Goal: Complete application form: Complete application form

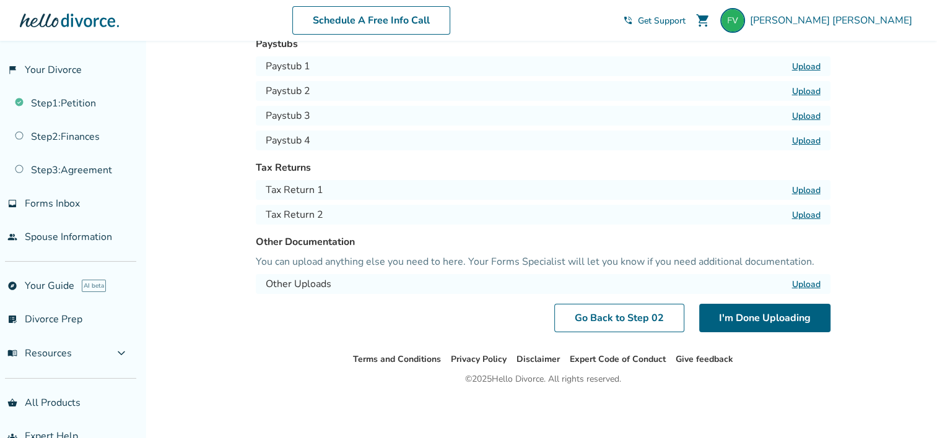
click at [800, 191] on label "Upload" at bounding box center [806, 190] width 28 height 12
click at [0, 0] on input "Upload" at bounding box center [0, 0] width 0 height 0
click at [815, 210] on label "Upload" at bounding box center [806, 215] width 28 height 12
click at [0, 0] on input "Upload" at bounding box center [0, 0] width 0 height 0
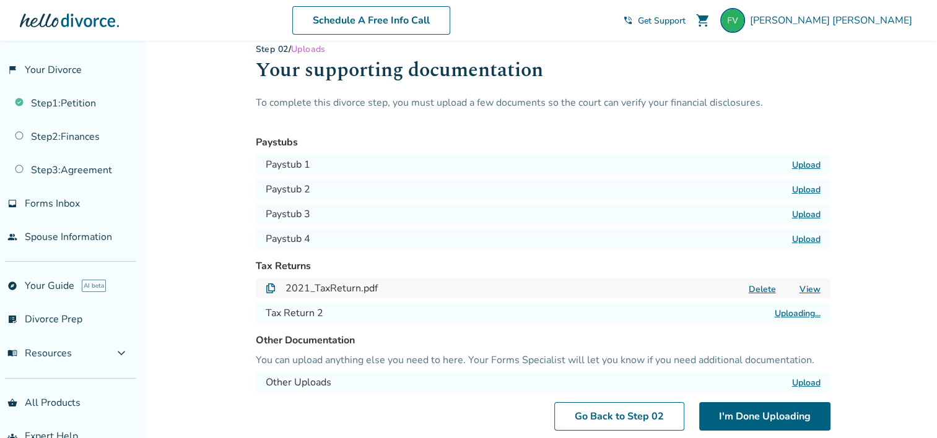
scroll to position [18, 0]
click at [813, 89] on h1 "Your supporting documentation" at bounding box center [543, 74] width 574 height 40
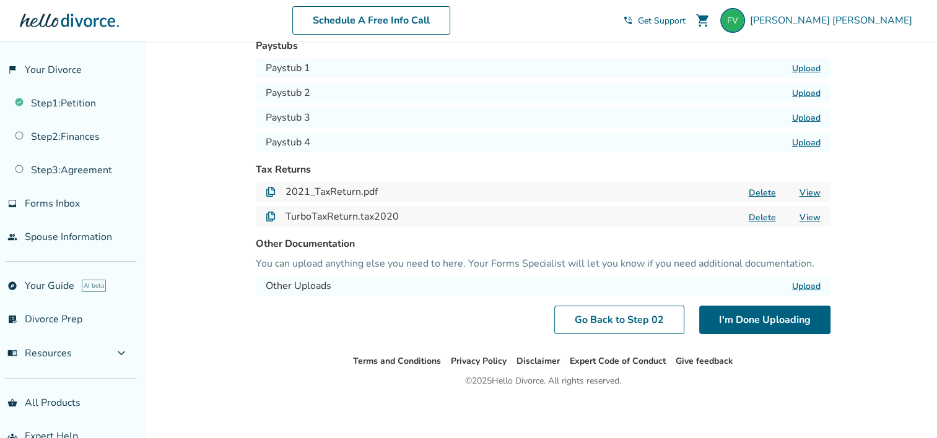
scroll to position [116, 0]
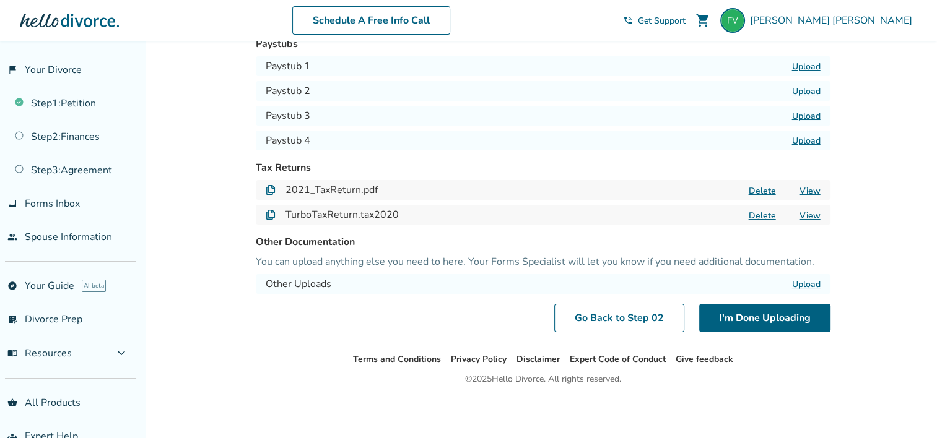
click at [529, 183] on div "2021_TaxReturn.pdf Delete View" at bounding box center [543, 190] width 574 height 20
drag, startPoint x: 529, startPoint y: 183, endPoint x: 505, endPoint y: 196, distance: 27.4
click at [505, 196] on div "2021_TaxReturn.pdf Delete View" at bounding box center [543, 190] width 574 height 20
click at [402, 359] on link "Terms and Conditions" at bounding box center [397, 359] width 88 height 12
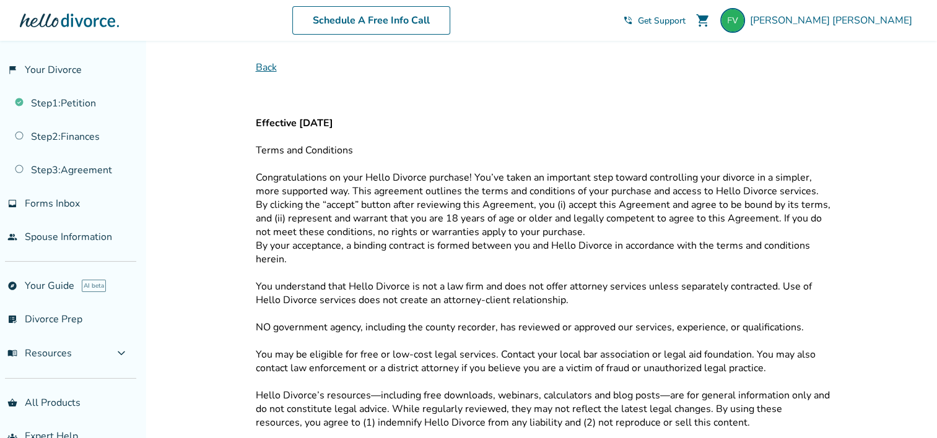
click at [261, 62] on span "Back" at bounding box center [543, 68] width 574 height 14
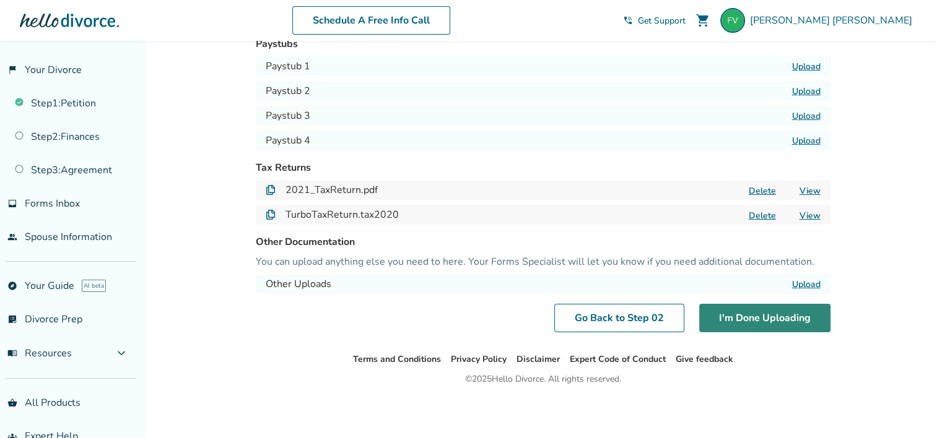
click at [760, 314] on button "I'm Done Uploading" at bounding box center [764, 318] width 131 height 28
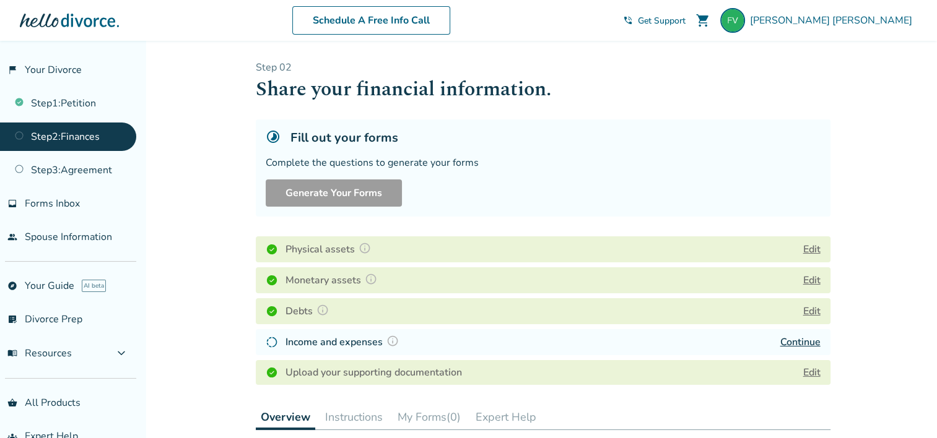
click at [798, 342] on link "Continue" at bounding box center [800, 343] width 40 height 14
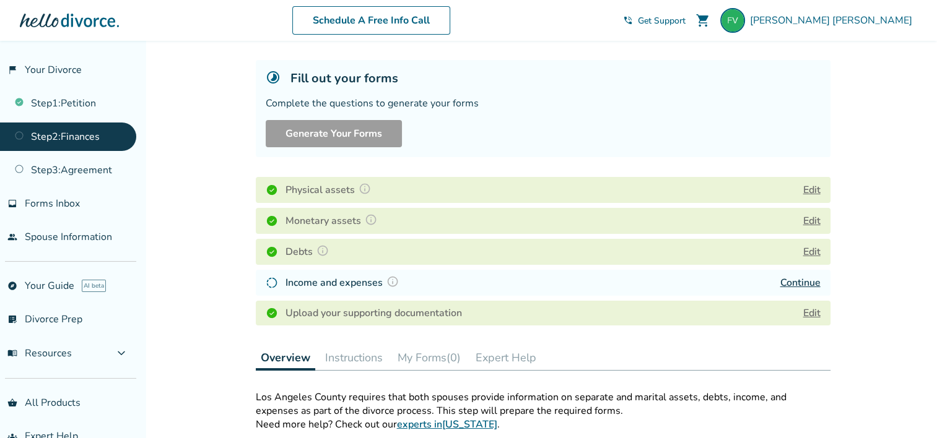
scroll to position [58, 0]
click at [811, 310] on link "Edit" at bounding box center [811, 315] width 17 height 14
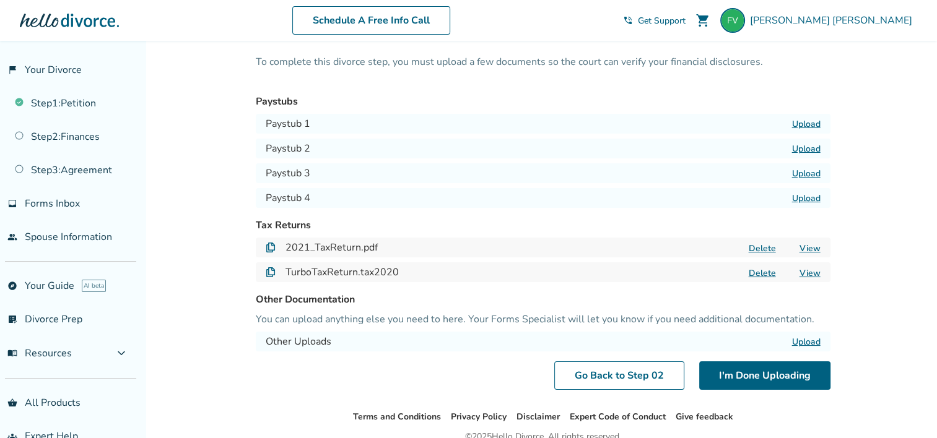
click at [805, 124] on label "Upload" at bounding box center [806, 124] width 28 height 12
click at [0, 0] on input "Upload" at bounding box center [0, 0] width 0 height 0
click at [803, 147] on label "Upload" at bounding box center [806, 149] width 28 height 12
click at [0, 0] on input "Upload" at bounding box center [0, 0] width 0 height 0
click at [805, 170] on label "Upload" at bounding box center [806, 174] width 28 height 12
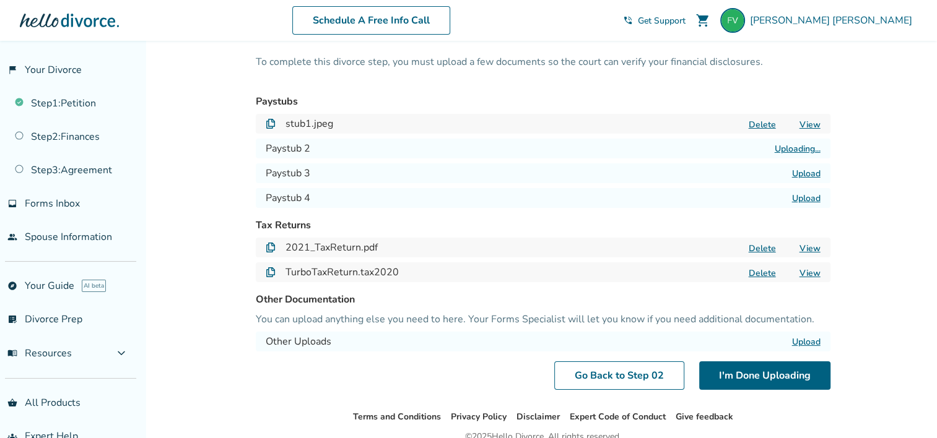
click at [0, 0] on input "Upload" at bounding box center [0, 0] width 0 height 0
click at [807, 200] on label "Upload" at bounding box center [806, 199] width 28 height 12
click at [0, 0] on input "Upload" at bounding box center [0, 0] width 0 height 0
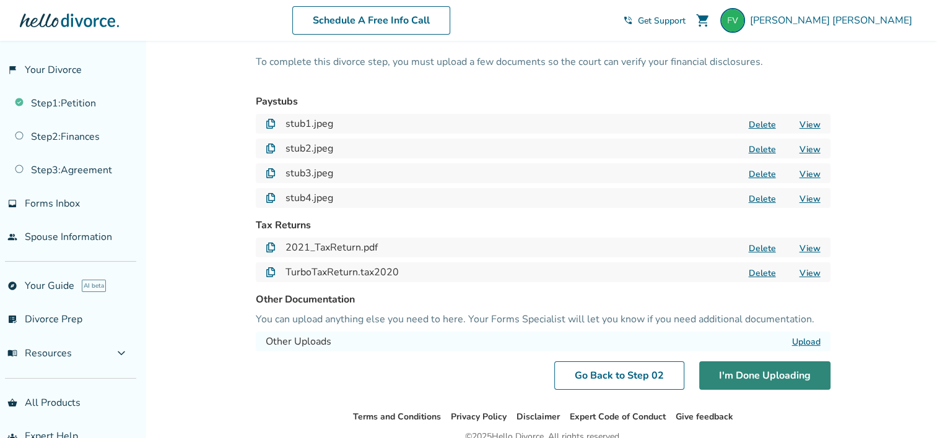
click at [760, 371] on button "I'm Done Uploading" at bounding box center [764, 376] width 131 height 28
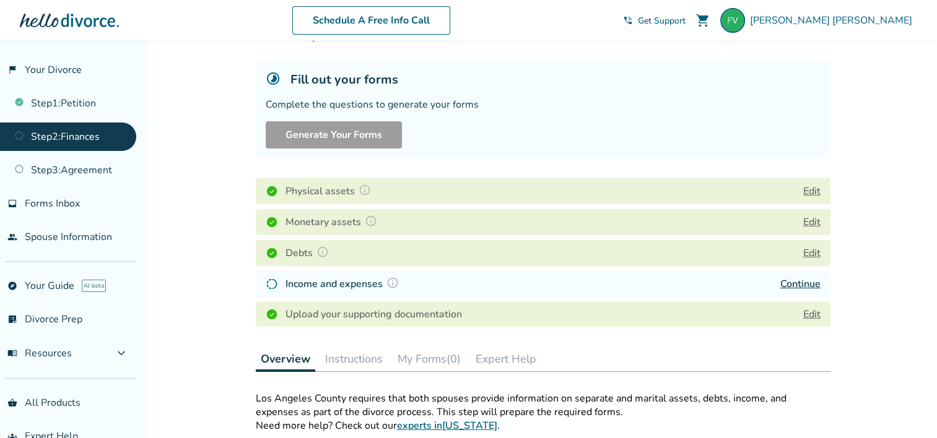
click at [775, 269] on div "Physical assets Edit Monetary assets Edit Debts Edit Income and expenses Contin…" at bounding box center [543, 252] width 574 height 158
click at [779, 267] on div "Physical assets Edit Monetary assets Edit Debts Edit Income and expenses Contin…" at bounding box center [543, 252] width 574 height 158
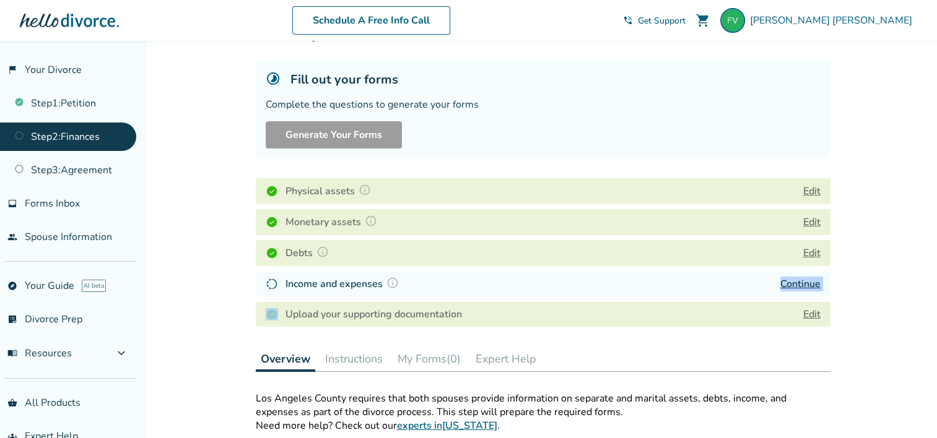
click at [779, 267] on div "Physical assets Edit Monetary assets Edit Debts Edit Income and expenses Contin…" at bounding box center [543, 252] width 574 height 158
click at [803, 282] on link "Continue" at bounding box center [800, 284] width 40 height 14
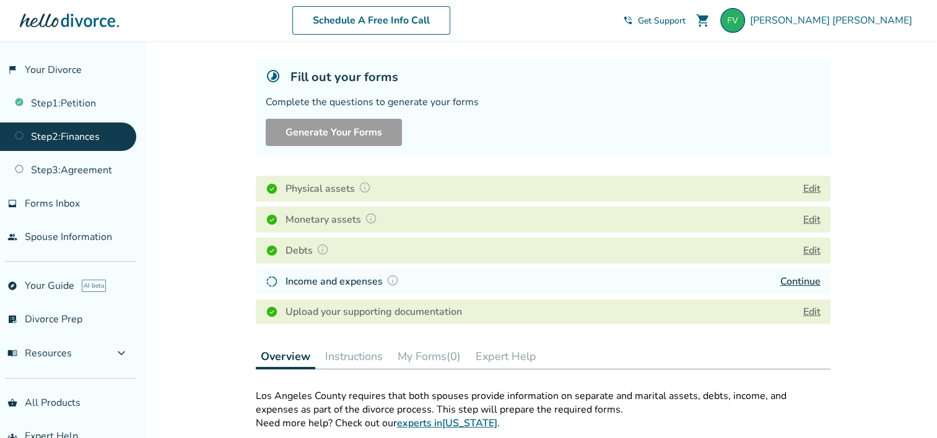
scroll to position [61, 0]
click at [391, 278] on img at bounding box center [392, 280] width 12 height 12
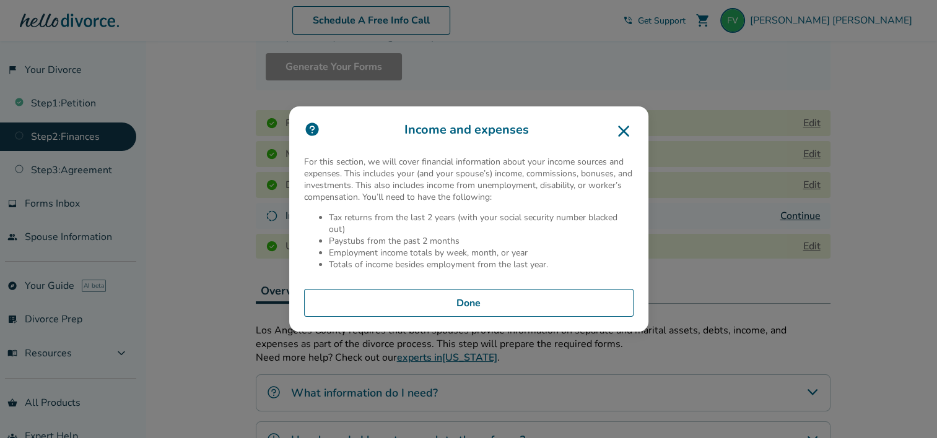
scroll to position [126, 0]
click at [492, 298] on button "Done" at bounding box center [468, 303] width 329 height 28
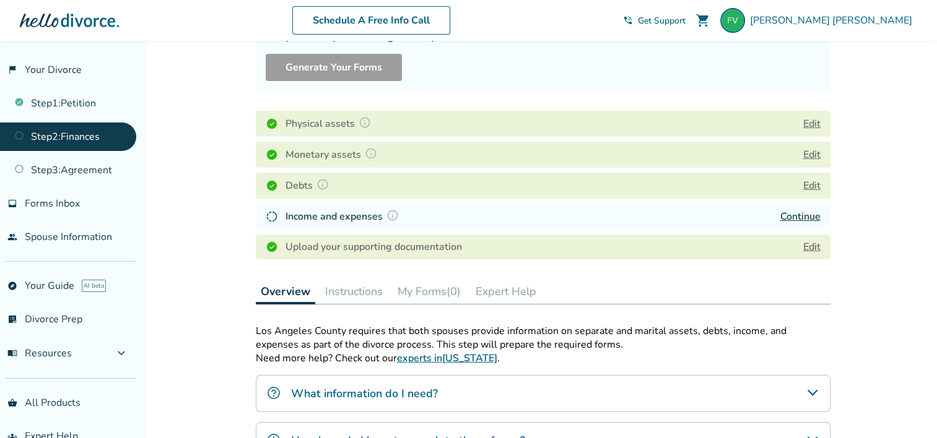
click at [808, 217] on link "Continue" at bounding box center [800, 217] width 40 height 14
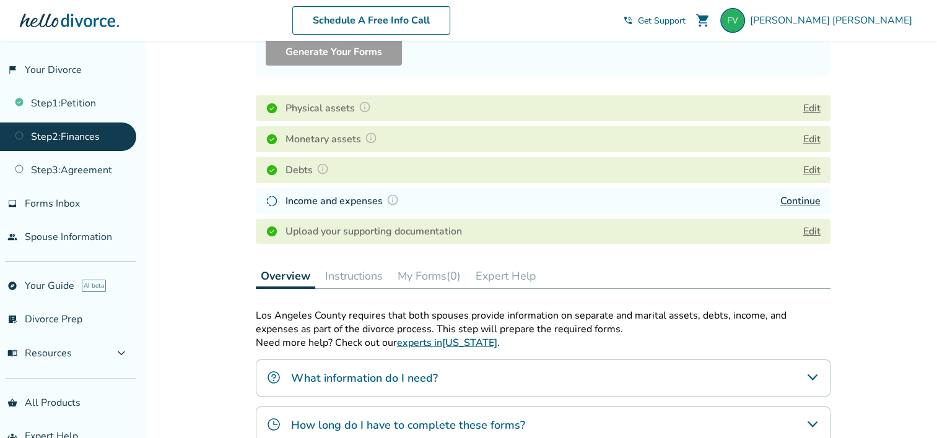
scroll to position [146, 0]
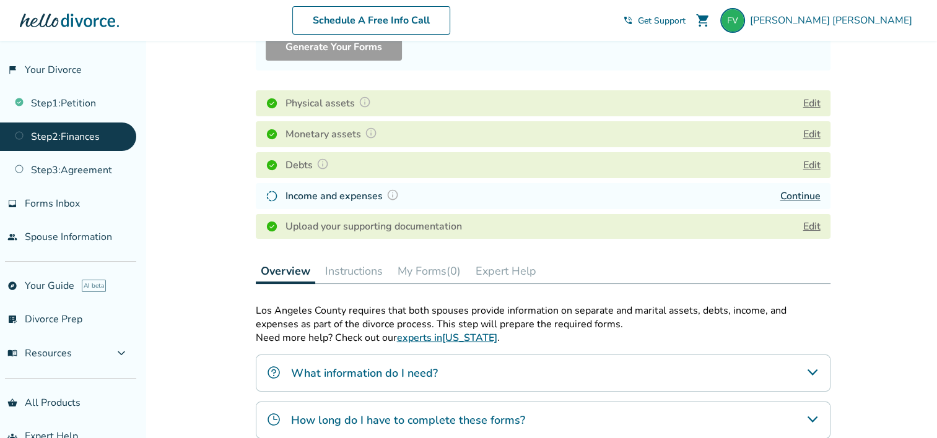
click at [167, 220] on div "Added to cart Step 0 2 Share your financial information. Fill out your forms Co…" at bounding box center [468, 296] width 937 height 802
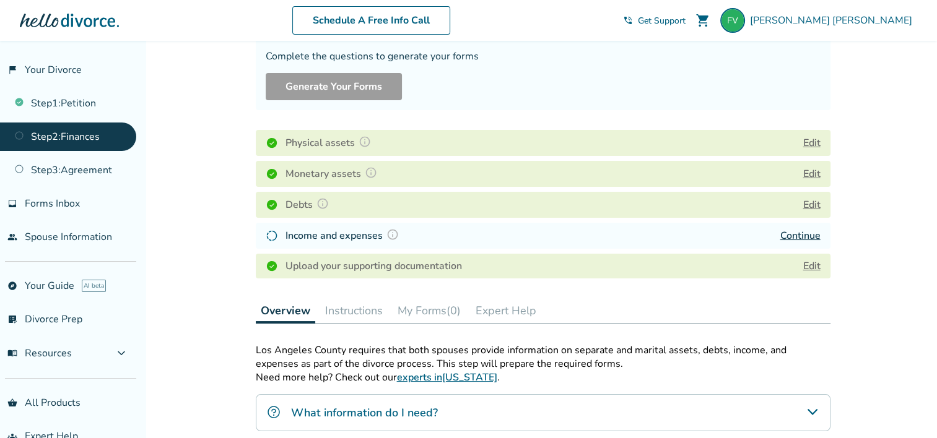
scroll to position [102, 0]
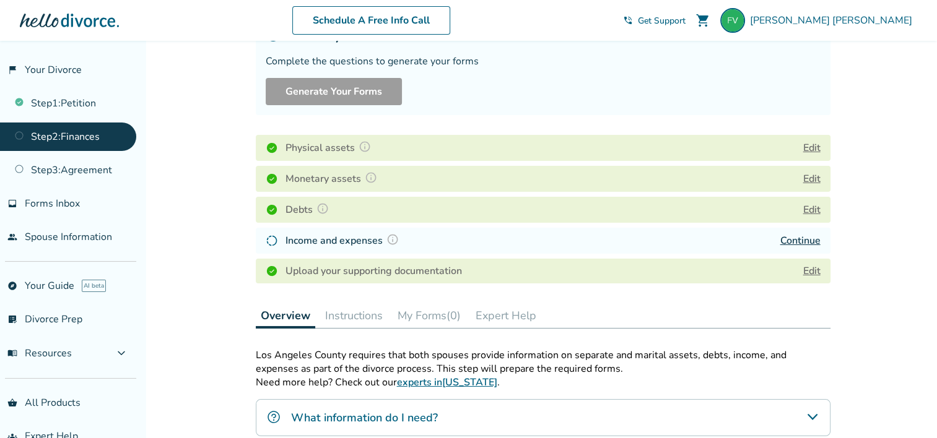
click at [803, 243] on link "Continue" at bounding box center [800, 241] width 40 height 14
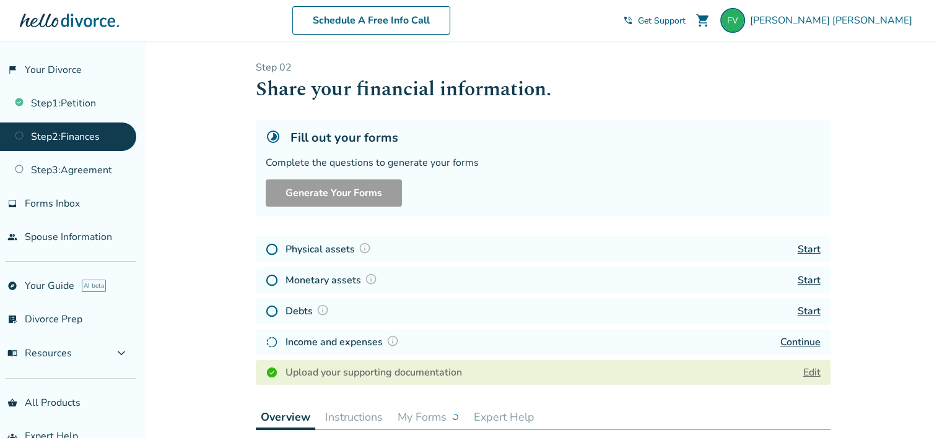
scroll to position [109, 0]
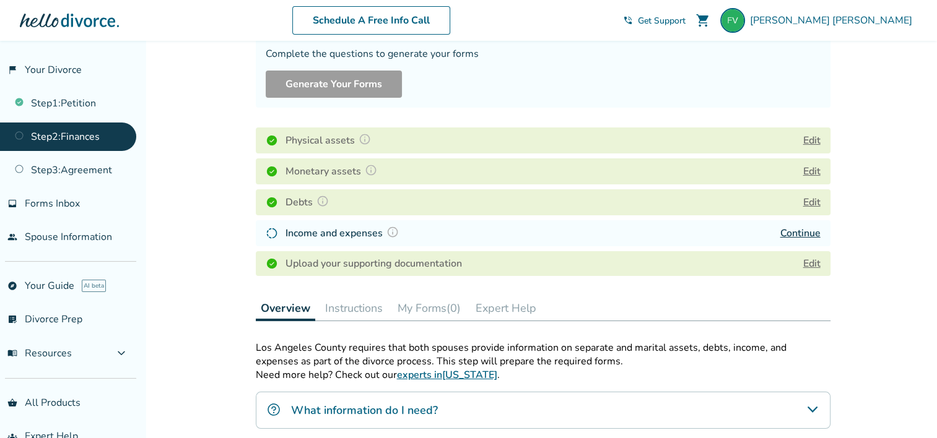
click at [354, 253] on div "Upload your supporting documentation Edit" at bounding box center [543, 263] width 574 height 25
click at [807, 233] on link "Continue" at bounding box center [800, 234] width 40 height 14
